Goal: Transaction & Acquisition: Purchase product/service

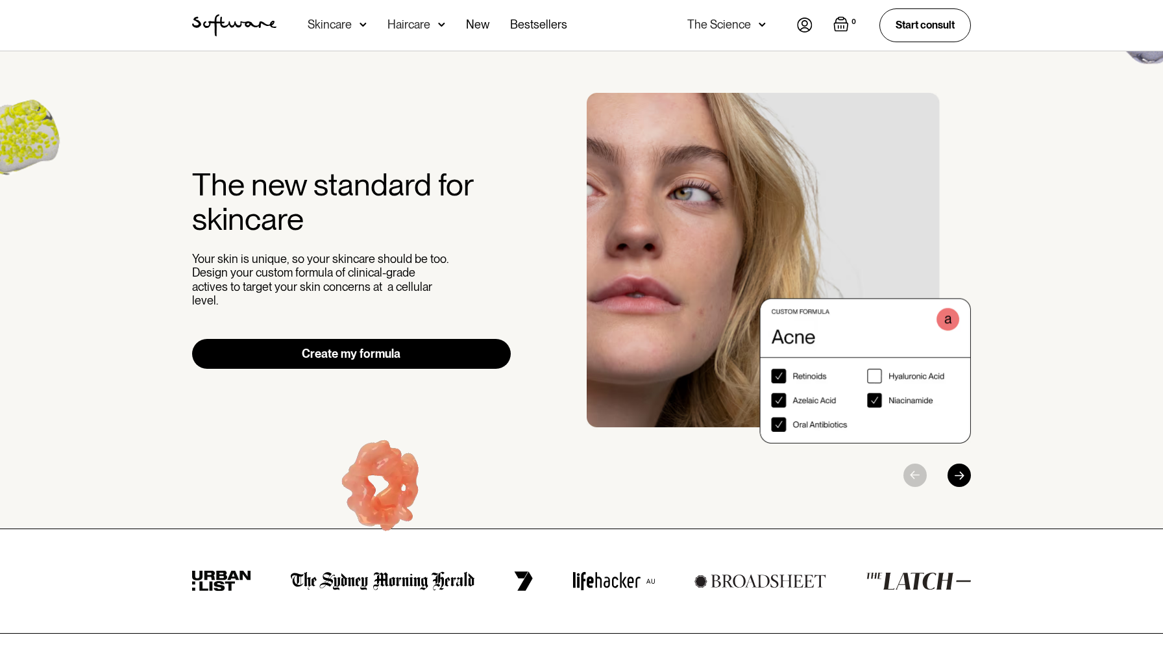
click at [357, 22] on div "Skincare" at bounding box center [337, 25] width 59 height 51
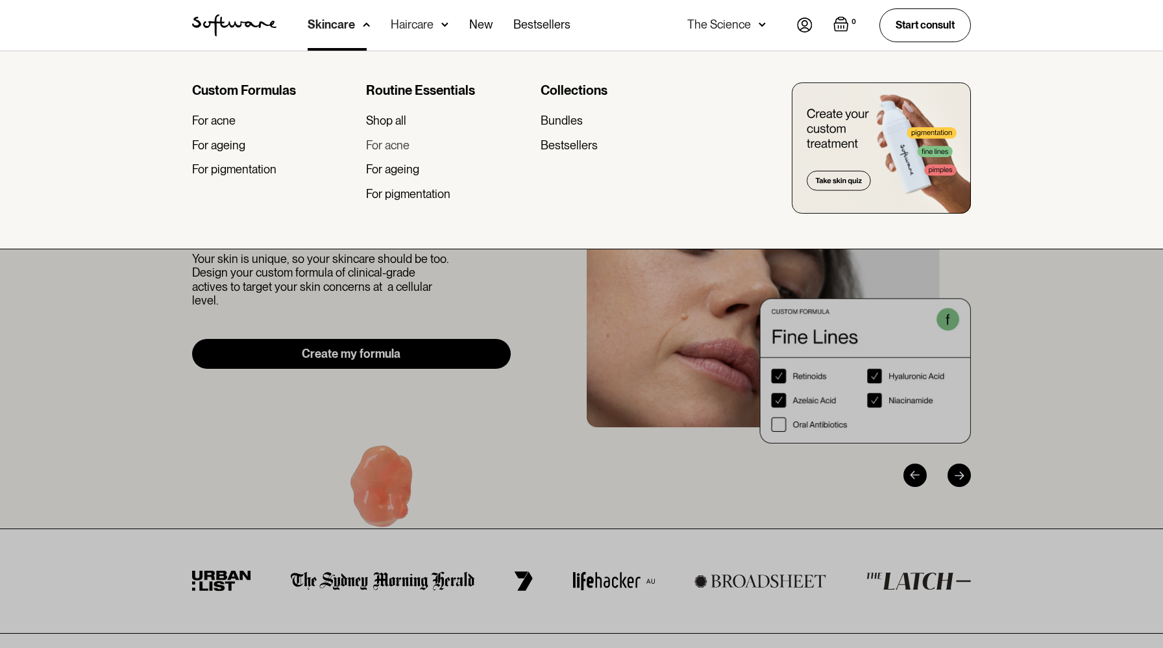
click at [380, 143] on div "For acne" at bounding box center [387, 145] width 43 height 14
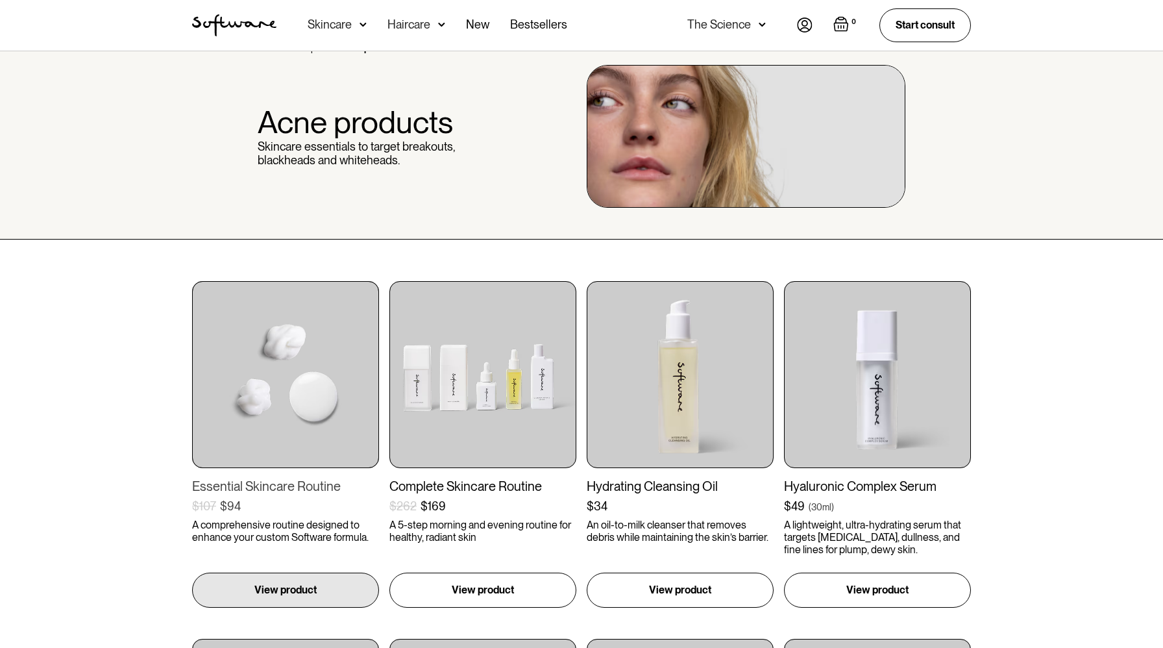
scroll to position [50, 0]
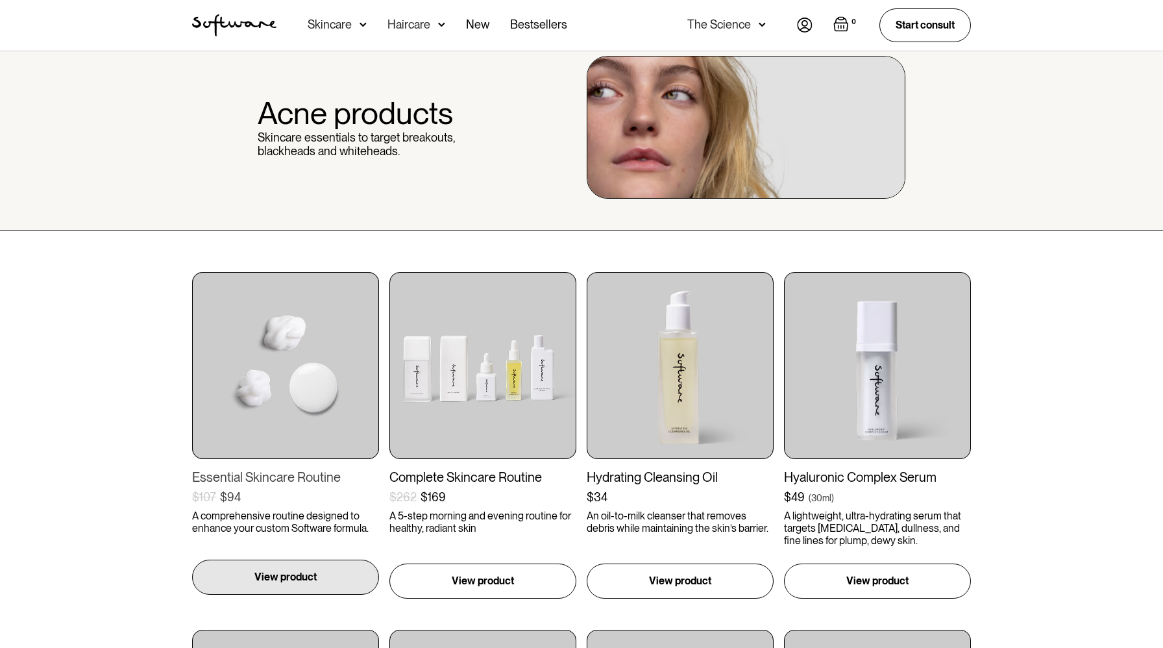
click at [269, 576] on p "View product" at bounding box center [285, 577] width 62 height 16
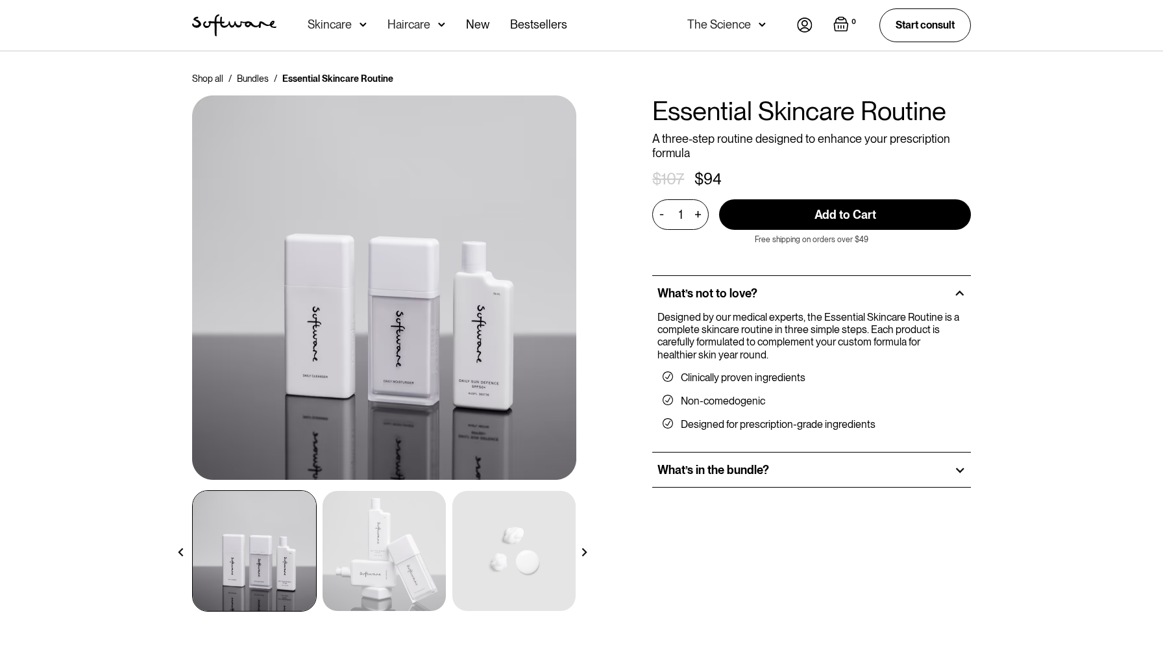
click at [765, 216] on input "Add to Cart" at bounding box center [845, 214] width 252 height 31
type input "Add to Cart"
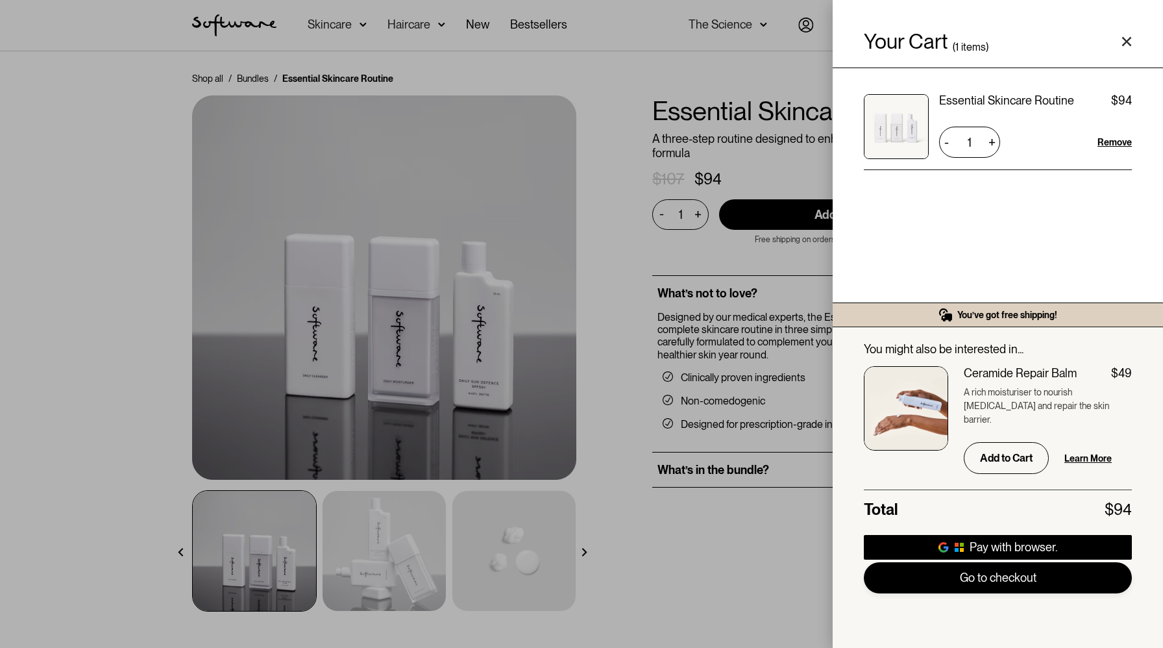
click at [947, 578] on link "Go to checkout" at bounding box center [998, 577] width 268 height 31
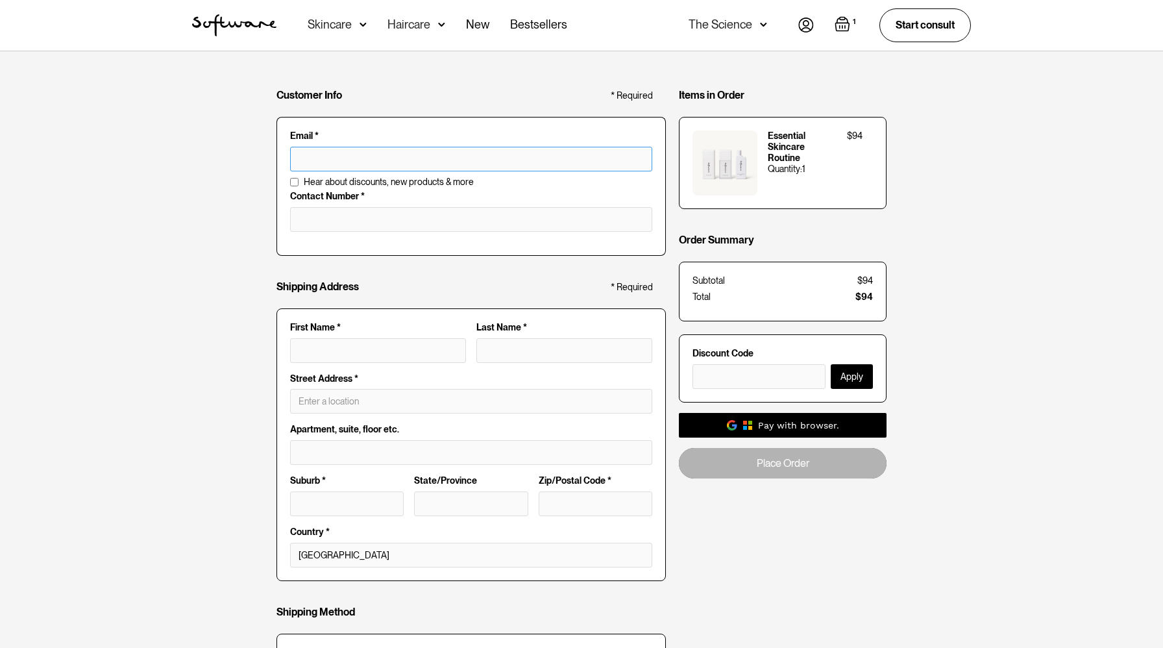
click at [552, 160] on input "text" at bounding box center [471, 159] width 362 height 25
type input "krisinfinity5@icloud.com"
click at [456, 210] on input "tel" at bounding box center [471, 219] width 362 height 25
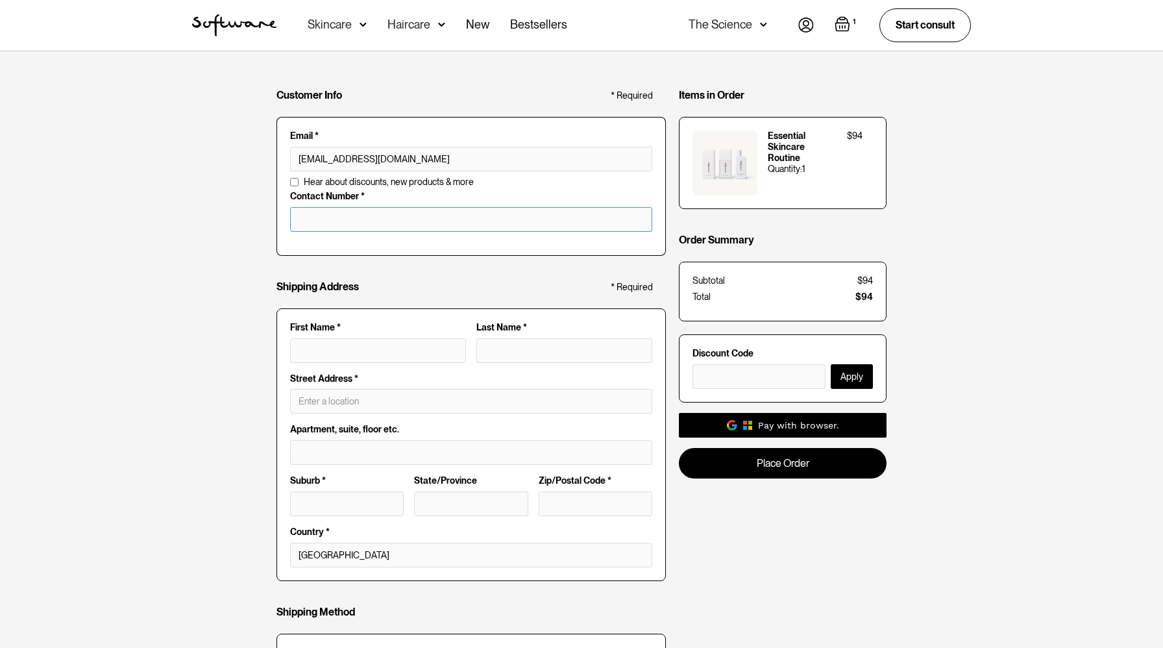
click at [441, 223] on input "tel" at bounding box center [471, 219] width 362 height 25
type input "6027688082"
click at [386, 360] on input "First Name *" at bounding box center [378, 350] width 176 height 25
type input "Kristopher"
type input "Goode"
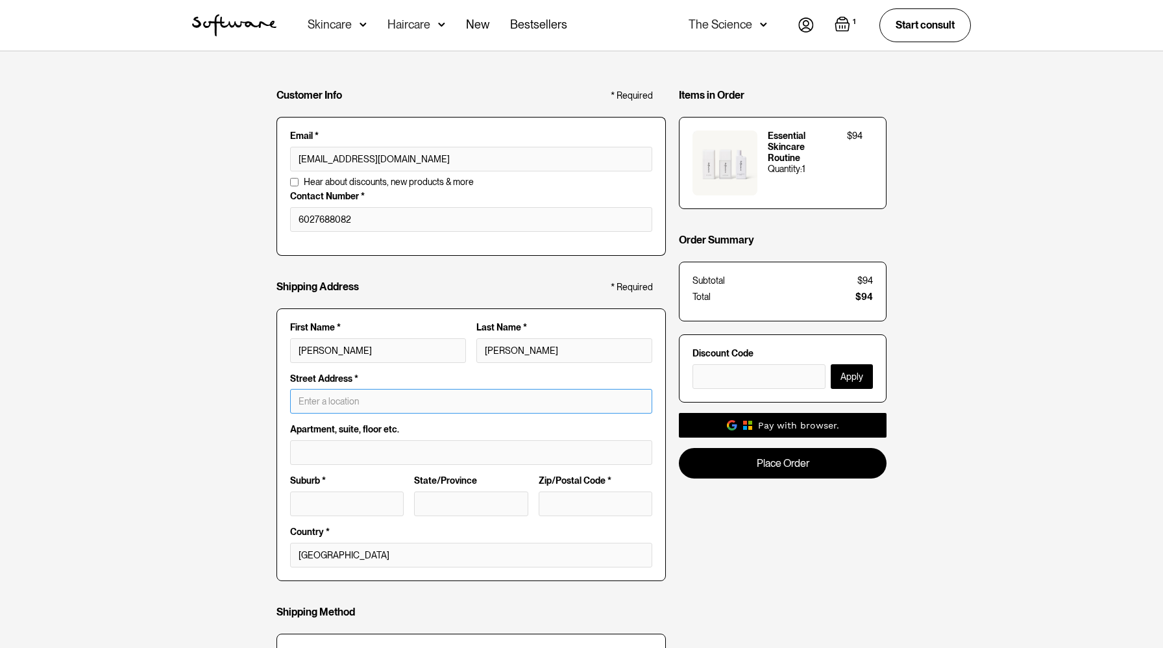
type input "9116 West Roma Avenue"
type input "Phoenix"
type input "Arizona"
type input "85037"
type input "Kristopher Goode"
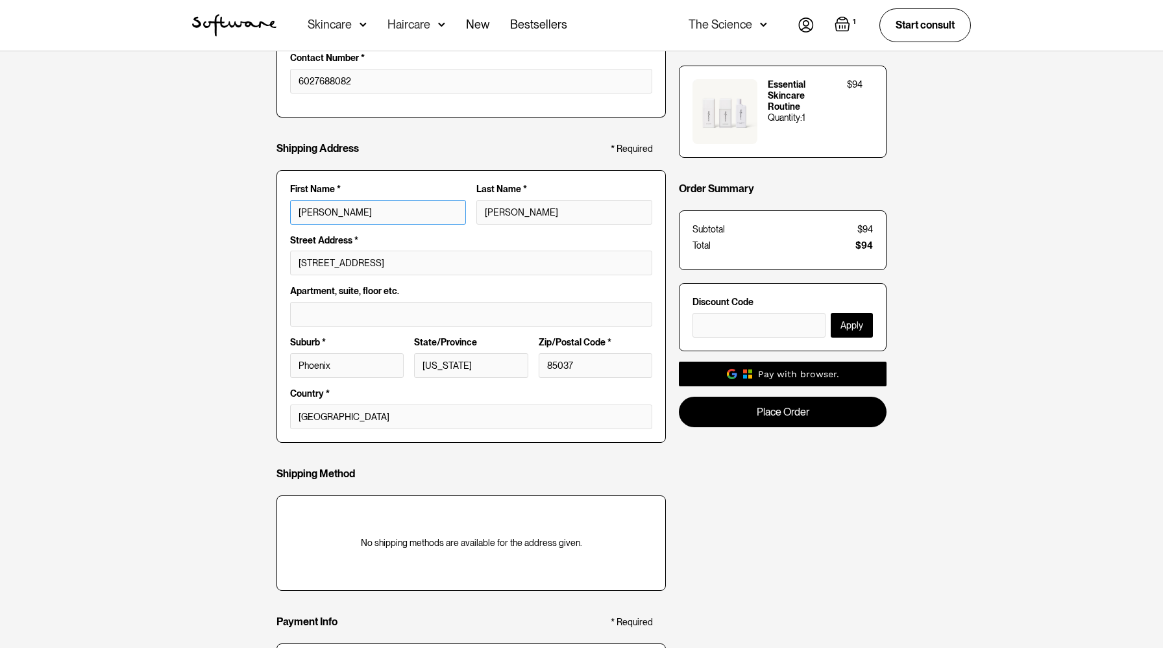
scroll to position [154, 0]
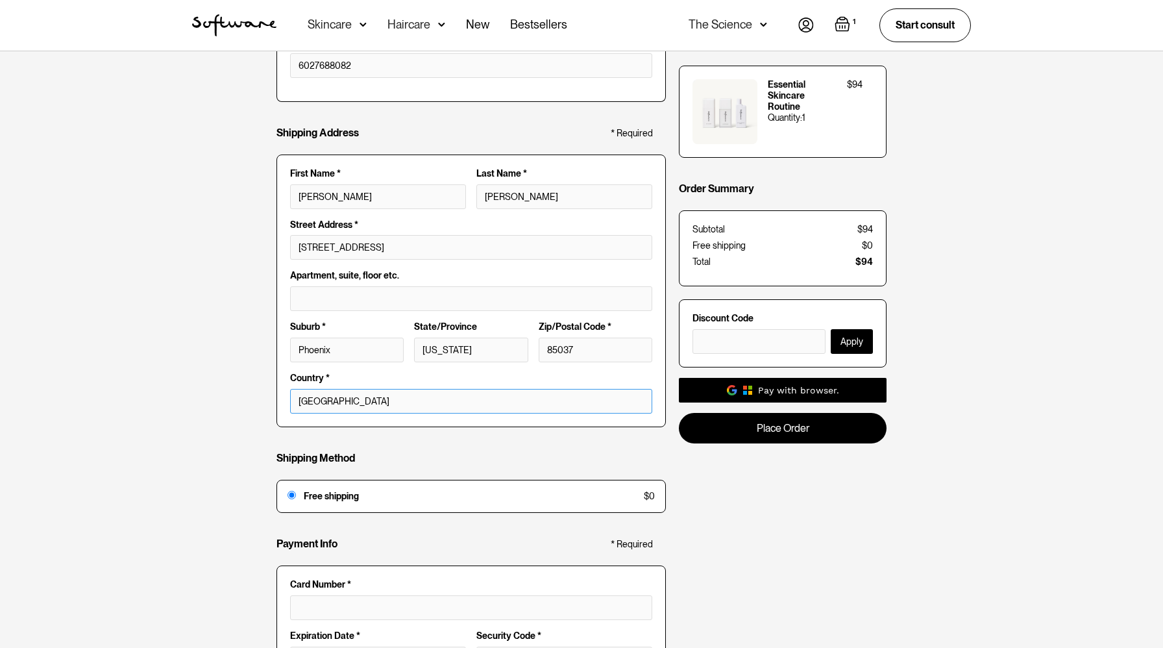
click at [413, 400] on select "Australia" at bounding box center [471, 401] width 362 height 25
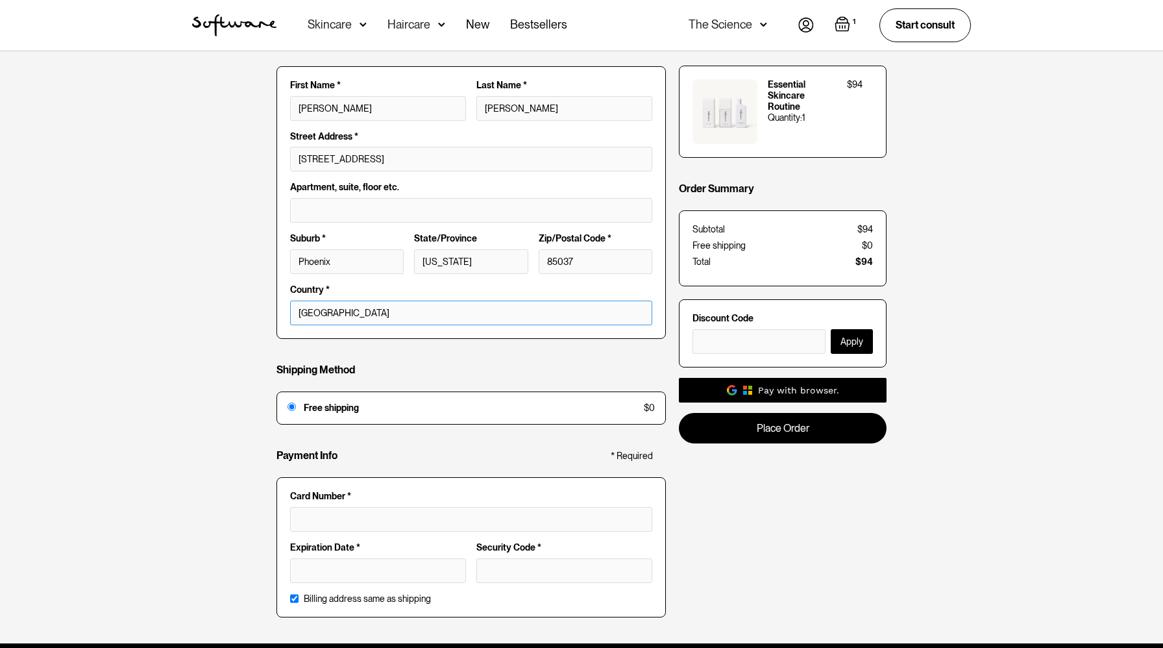
scroll to position [295, 0]
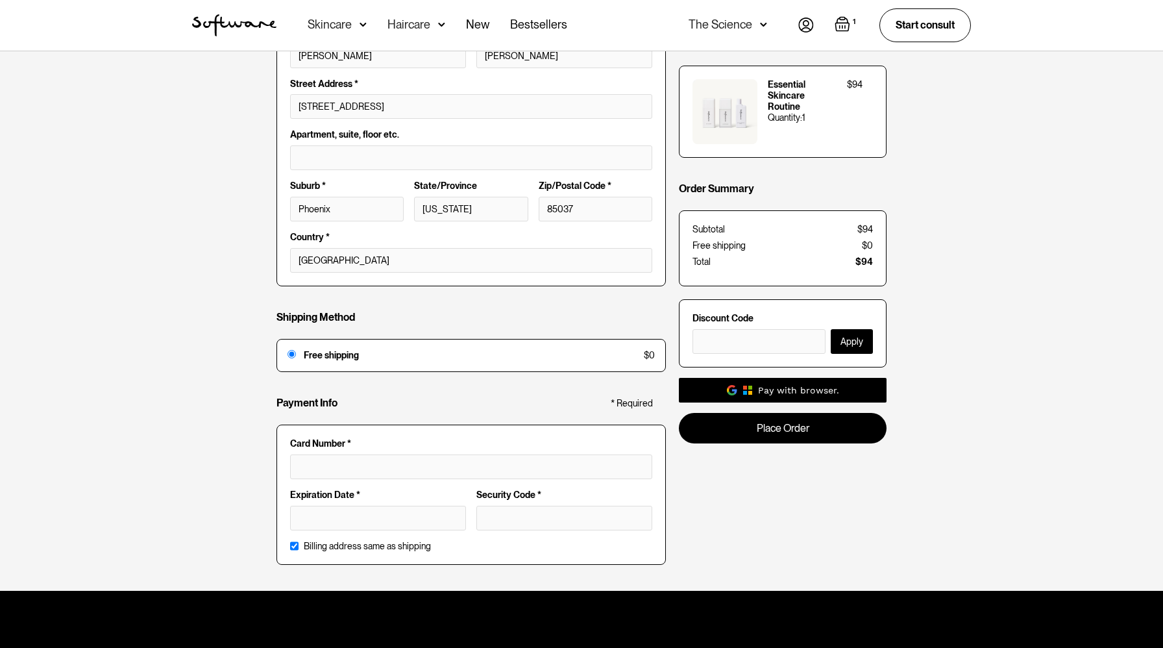
click at [402, 459] on div at bounding box center [471, 466] width 362 height 25
click at [390, 522] on div at bounding box center [378, 518] width 176 height 25
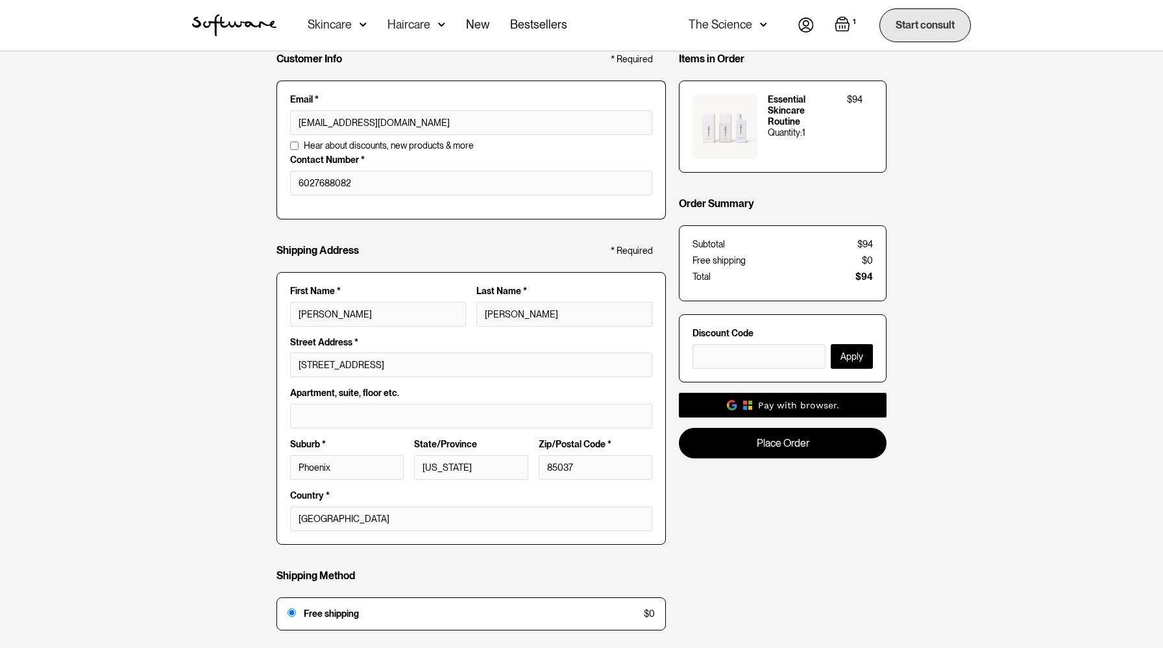
scroll to position [0, 0]
